Goal: Find specific page/section: Find specific page/section

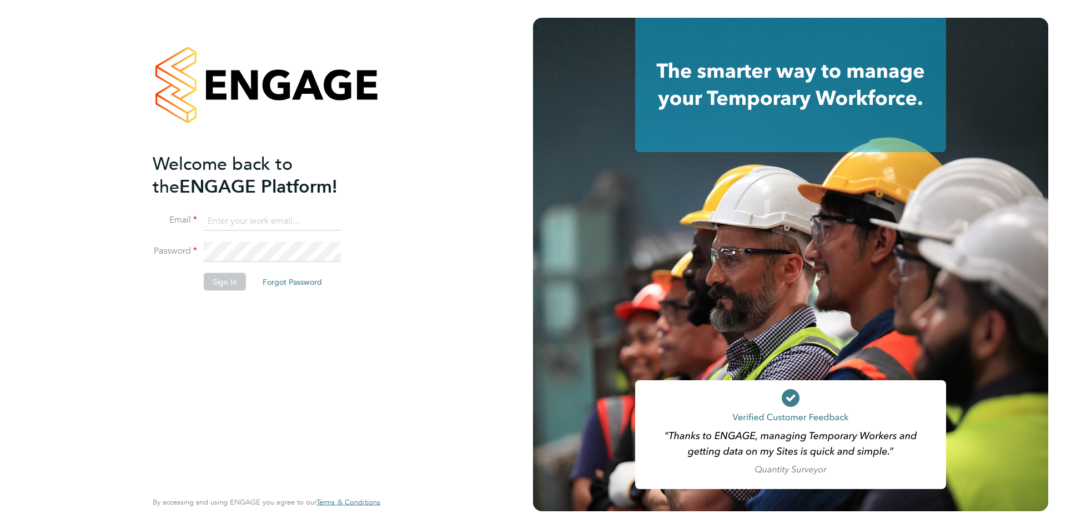
type input "edyta.marchant@brightonandhovealbion.com"
click at [217, 280] on button "Sign In" at bounding box center [225, 282] width 42 height 18
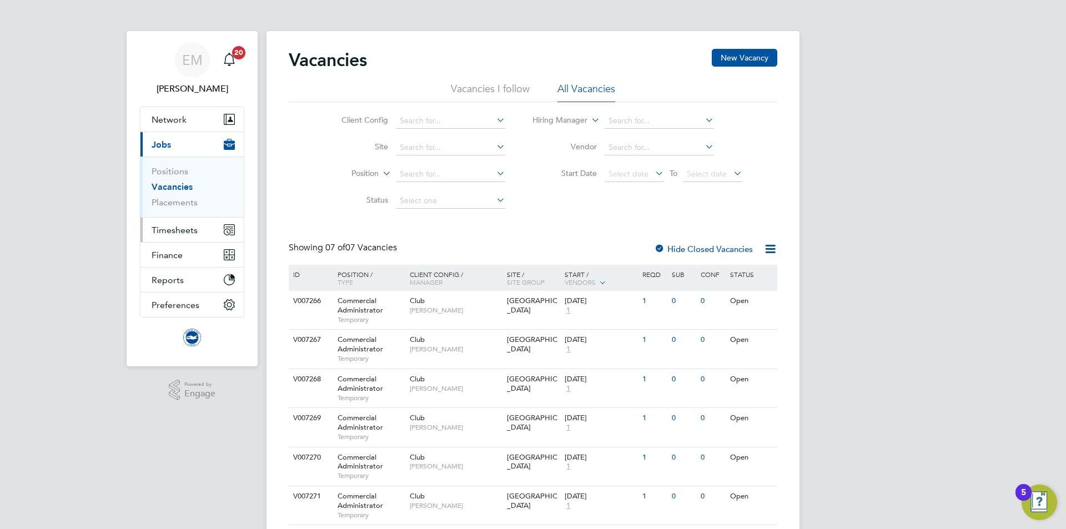
click at [174, 225] on span "Timesheets" at bounding box center [175, 230] width 46 height 11
click at [183, 228] on span "Timesheets" at bounding box center [175, 230] width 46 height 11
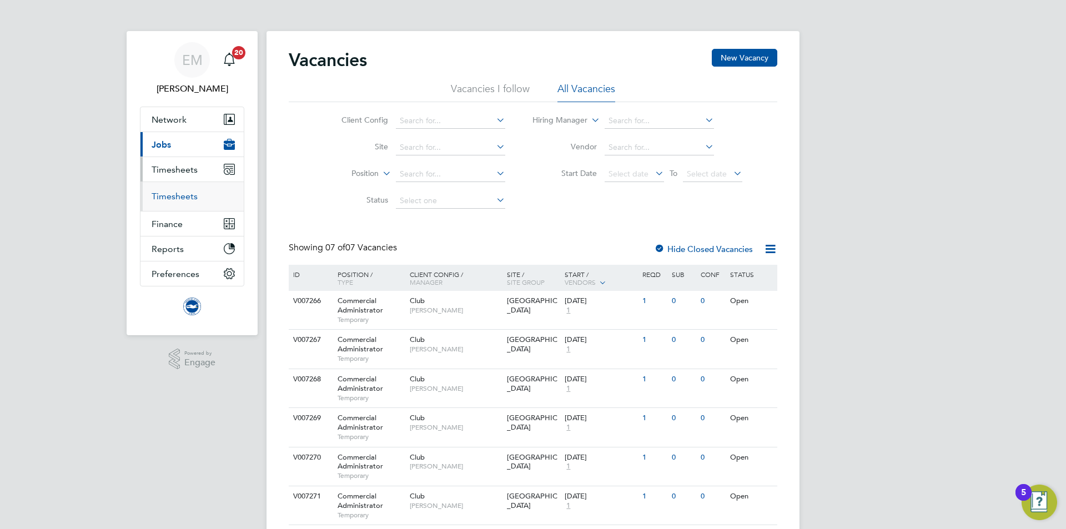
click at [178, 200] on link "Timesheets" at bounding box center [175, 196] width 46 height 11
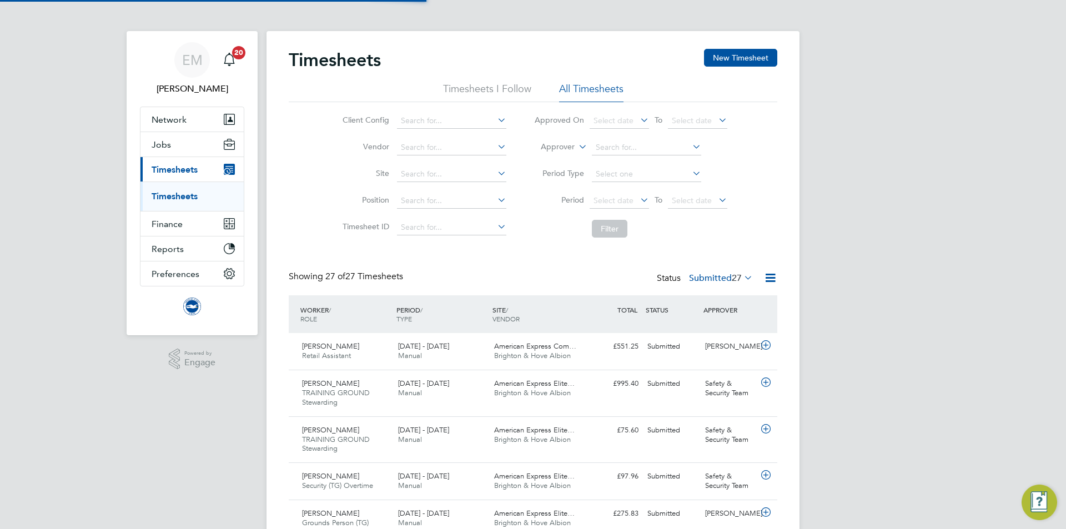
click at [533, 146] on label "Approver" at bounding box center [550, 147] width 50 height 11
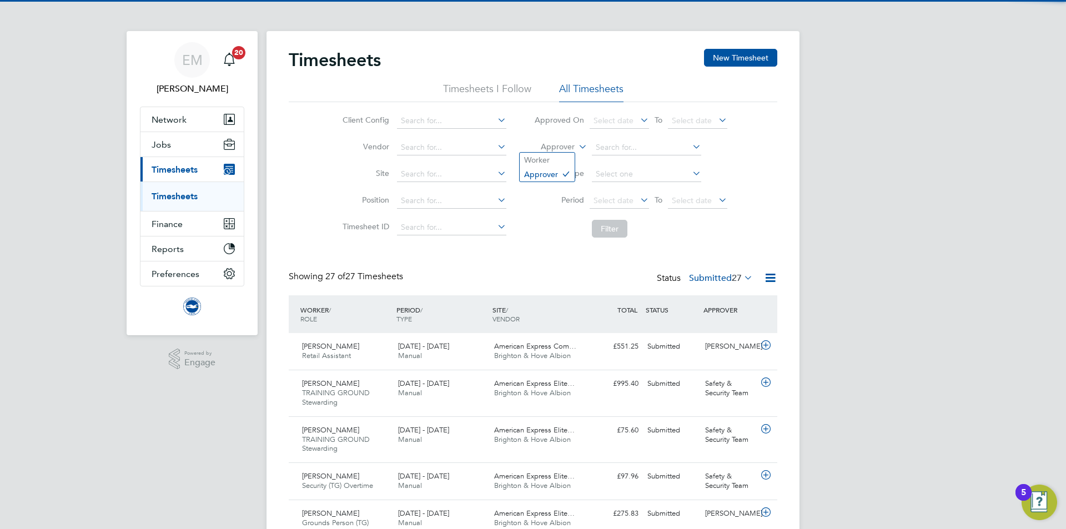
click at [557, 148] on label "Approver" at bounding box center [550, 147] width 50 height 11
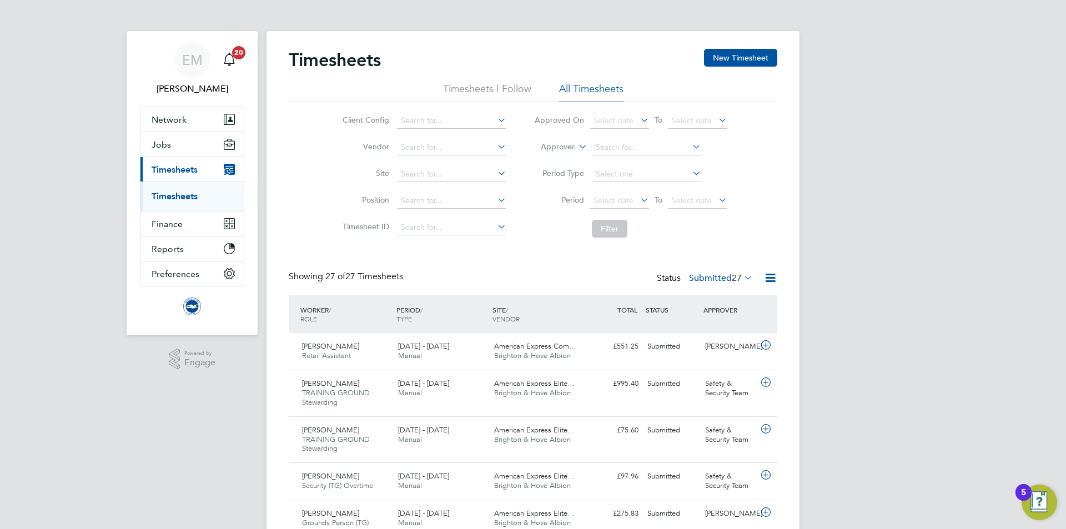
click at [539, 159] on li "Worker" at bounding box center [547, 160] width 55 height 14
click at [606, 156] on li "Worker" at bounding box center [630, 147] width 221 height 27
click at [611, 146] on input at bounding box center [646, 148] width 109 height 16
click at [607, 148] on input "[PERSON_NAME]" at bounding box center [646, 148] width 109 height 16
click at [642, 158] on li "[PERSON_NAME]" at bounding box center [659, 162] width 137 height 15
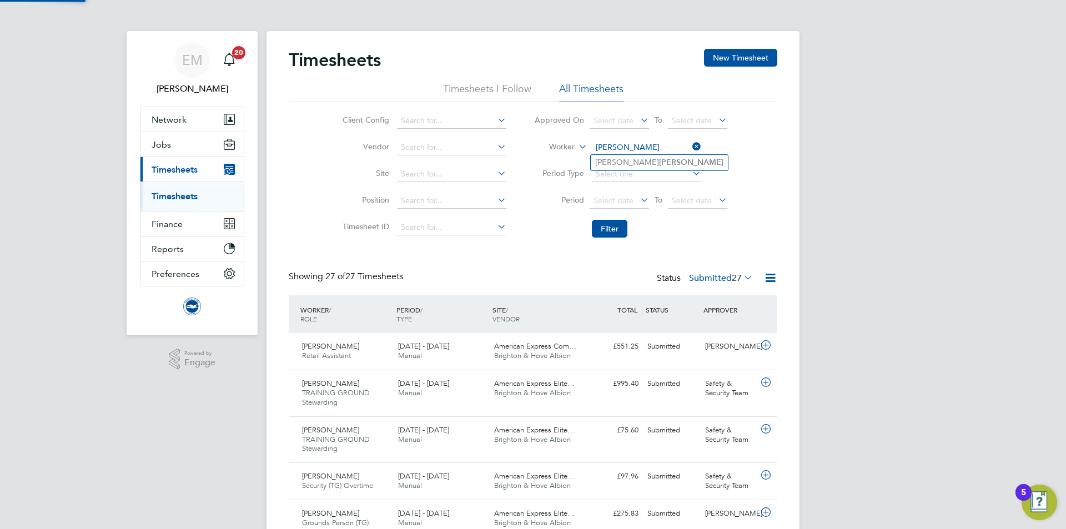
type input "[PERSON_NAME]"
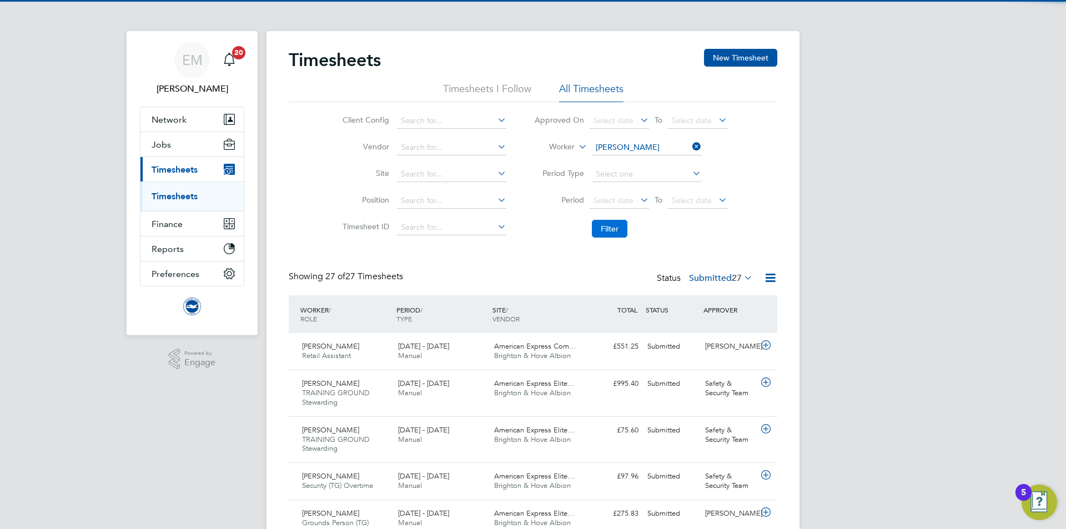
click at [617, 232] on button "Filter" at bounding box center [610, 229] width 36 height 18
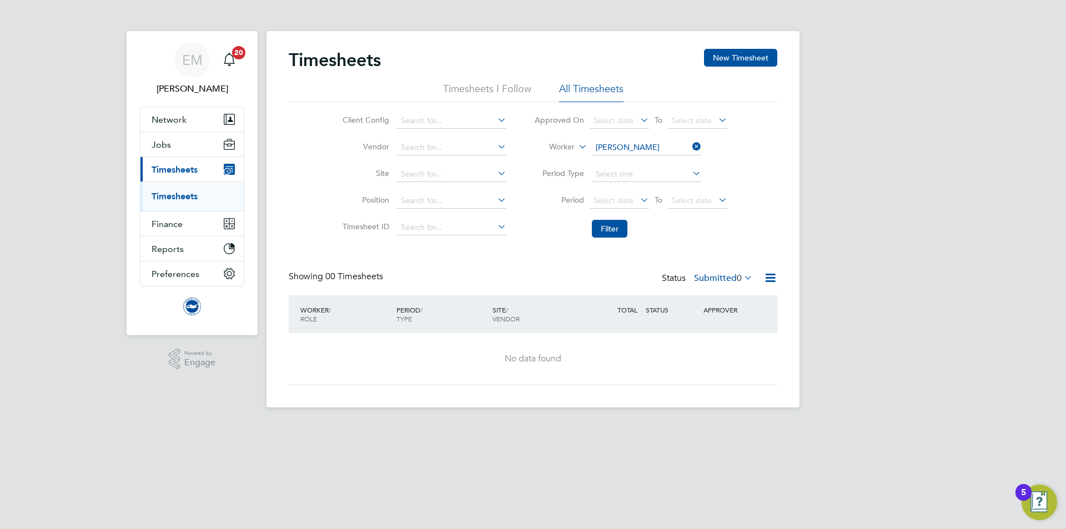
drag, startPoint x: 710, startPoint y: 280, endPoint x: 720, endPoint y: 297, distance: 20.2
click at [710, 281] on label "Submitted 0" at bounding box center [723, 278] width 59 height 11
click at [717, 310] on li "Saved" at bounding box center [721, 313] width 51 height 16
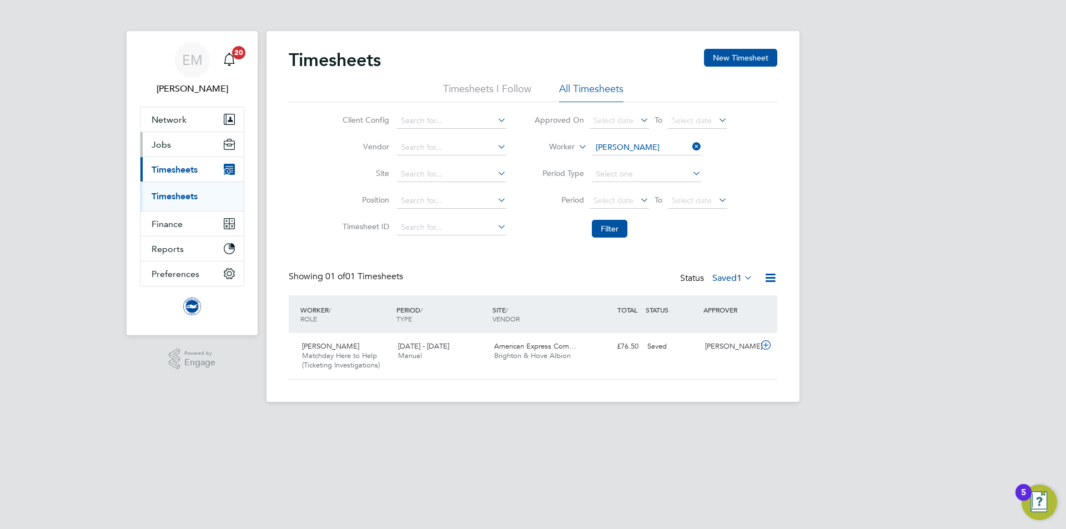
click at [154, 142] on span "Jobs" at bounding box center [161, 144] width 19 height 11
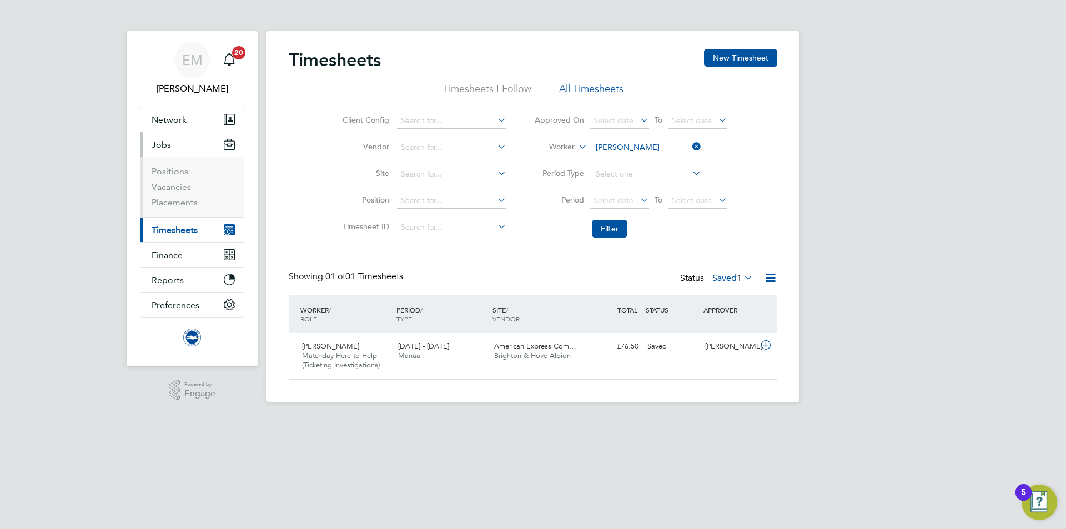
click at [172, 179] on li "Positions" at bounding box center [193, 174] width 83 height 16
click at [170, 174] on link "Positions" at bounding box center [170, 171] width 37 height 11
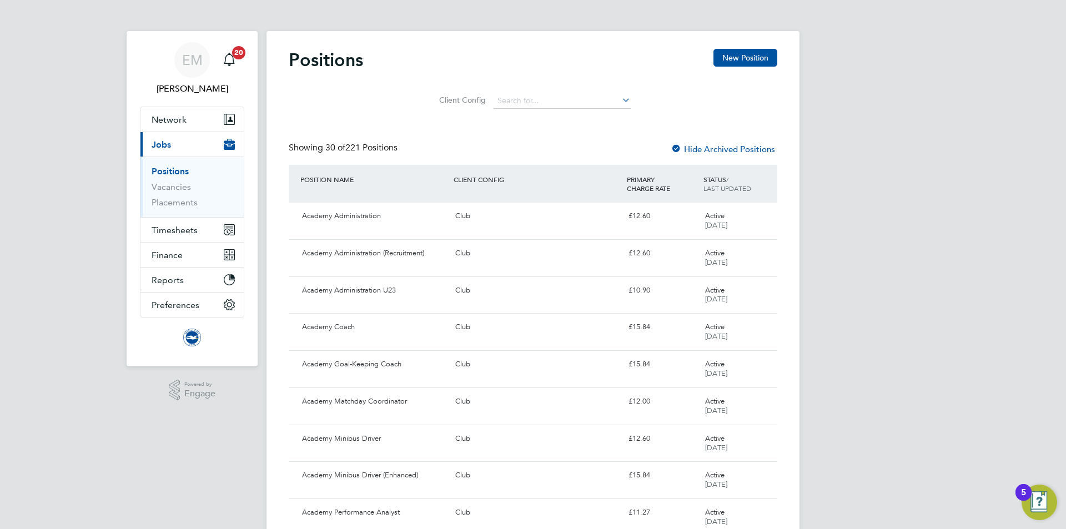
click at [180, 193] on li "Vacancies" at bounding box center [193, 190] width 83 height 16
click at [185, 192] on li "Vacancies" at bounding box center [193, 190] width 83 height 16
click at [187, 194] on li "Vacancies" at bounding box center [193, 190] width 83 height 16
click at [191, 198] on link "Placements" at bounding box center [175, 202] width 46 height 11
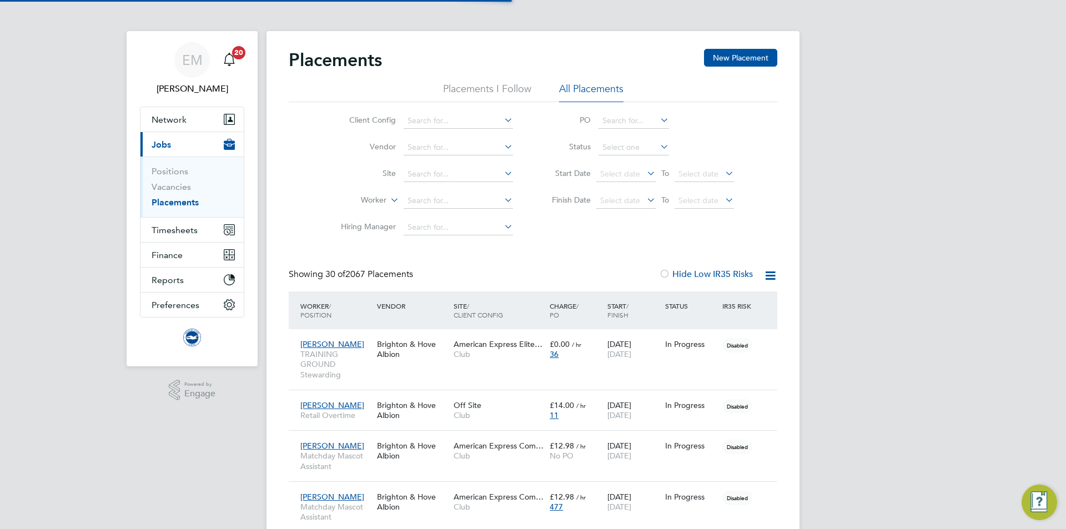
scroll to position [32, 97]
click at [361, 198] on label "Worker" at bounding box center [355, 200] width 64 height 11
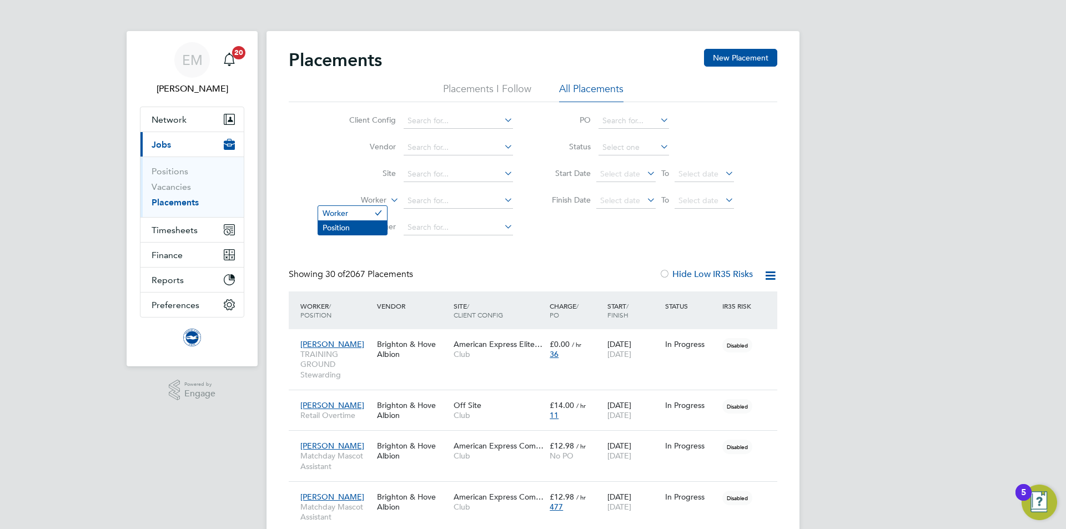
click at [355, 227] on li "Position" at bounding box center [352, 227] width 69 height 14
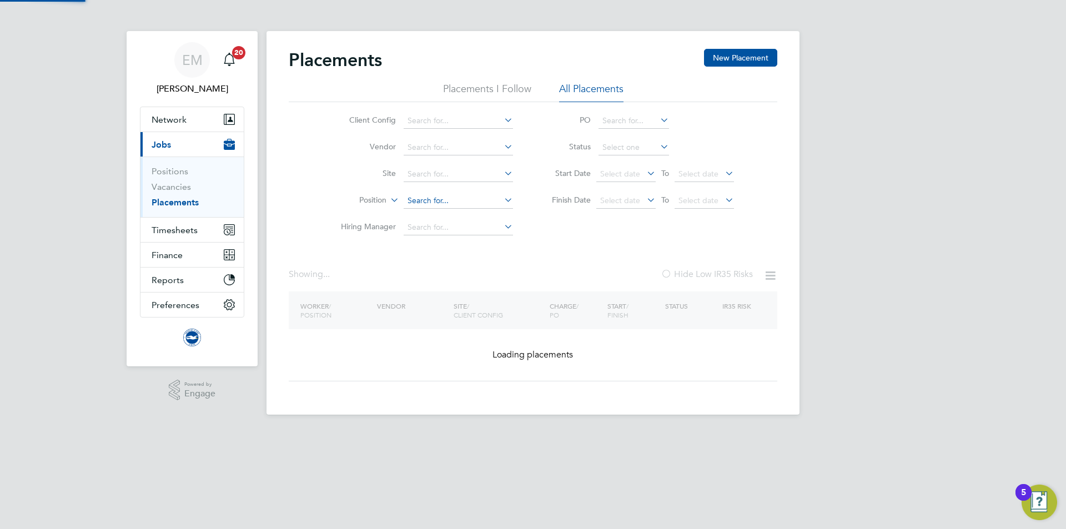
click at [428, 198] on input at bounding box center [458, 201] width 109 height 16
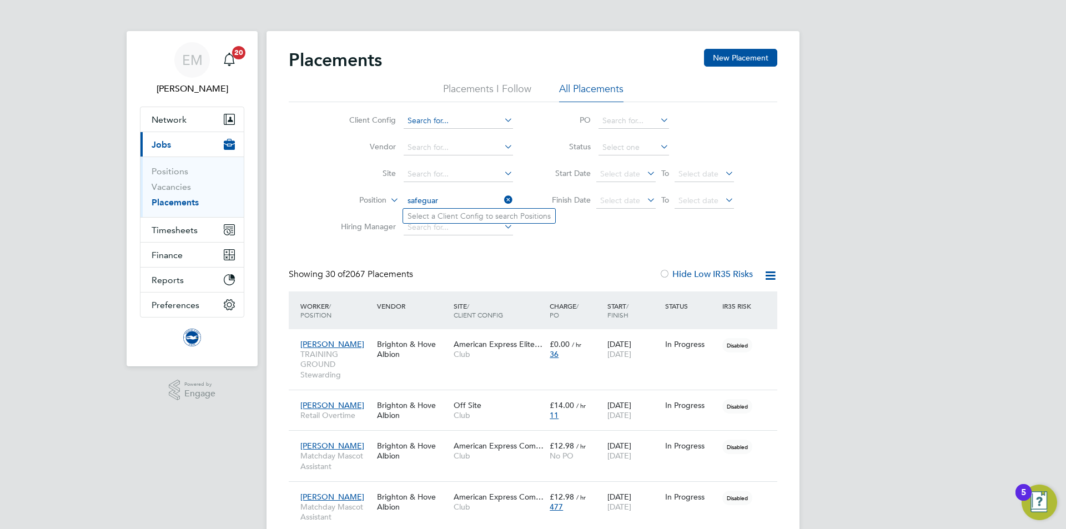
type input "safeguar"
click at [450, 114] on input at bounding box center [458, 121] width 109 height 16
click at [449, 123] on input at bounding box center [458, 121] width 109 height 16
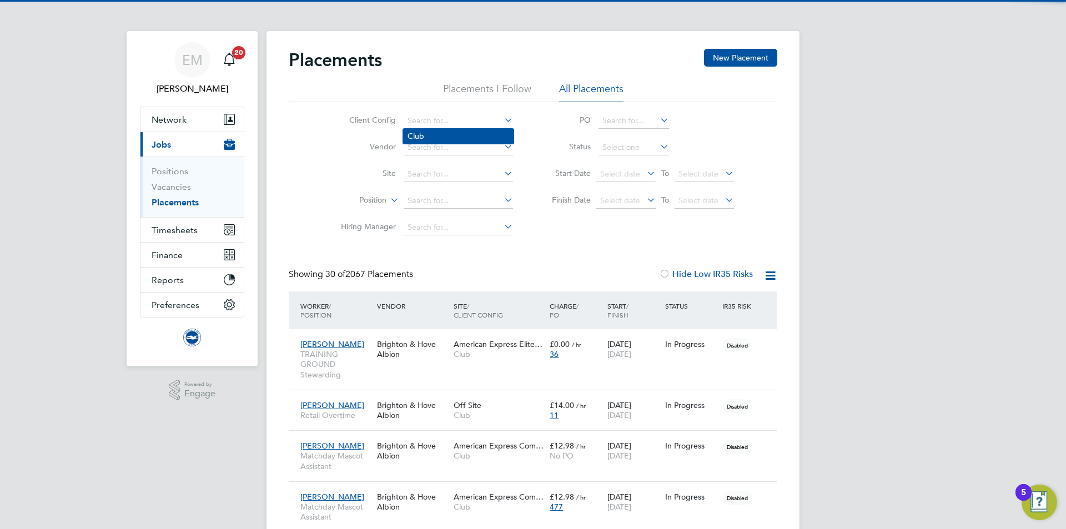
click at [442, 135] on li "Club" at bounding box center [458, 136] width 111 height 15
type input "Club"
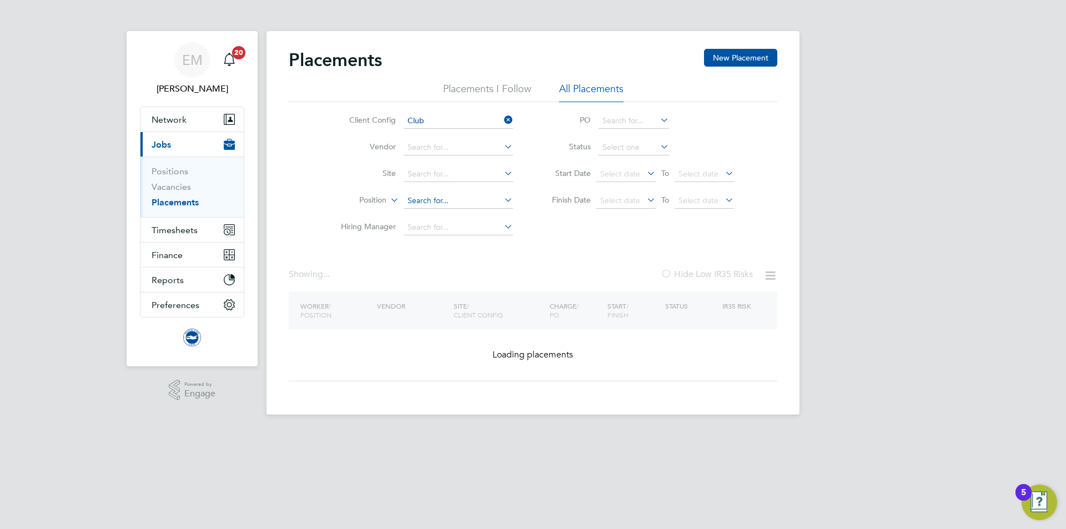
click at [420, 202] on input at bounding box center [458, 201] width 109 height 16
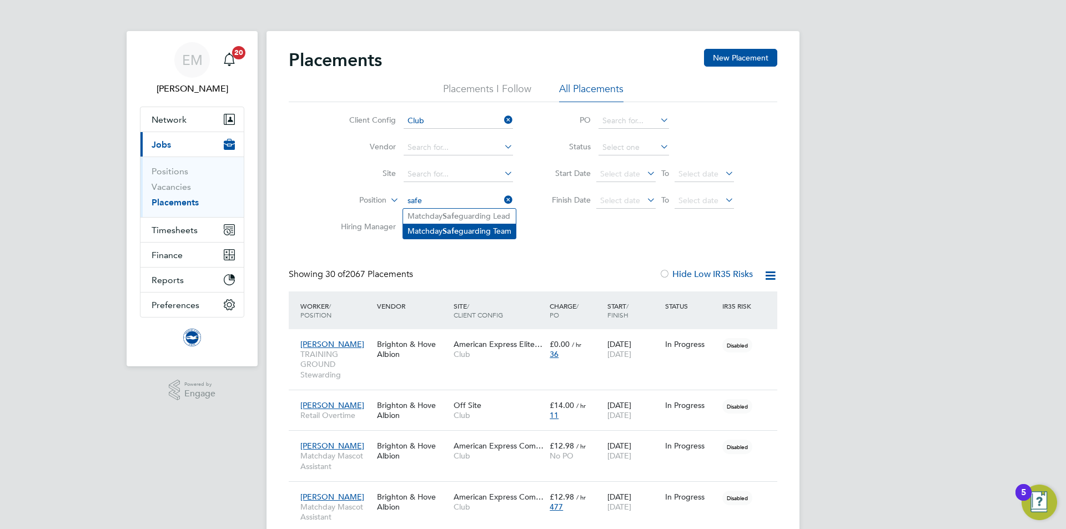
click at [451, 228] on b "Safe" at bounding box center [451, 231] width 16 height 9
type input "Matchday Safeguarding Team"
